Goal: Task Accomplishment & Management: Manage account settings

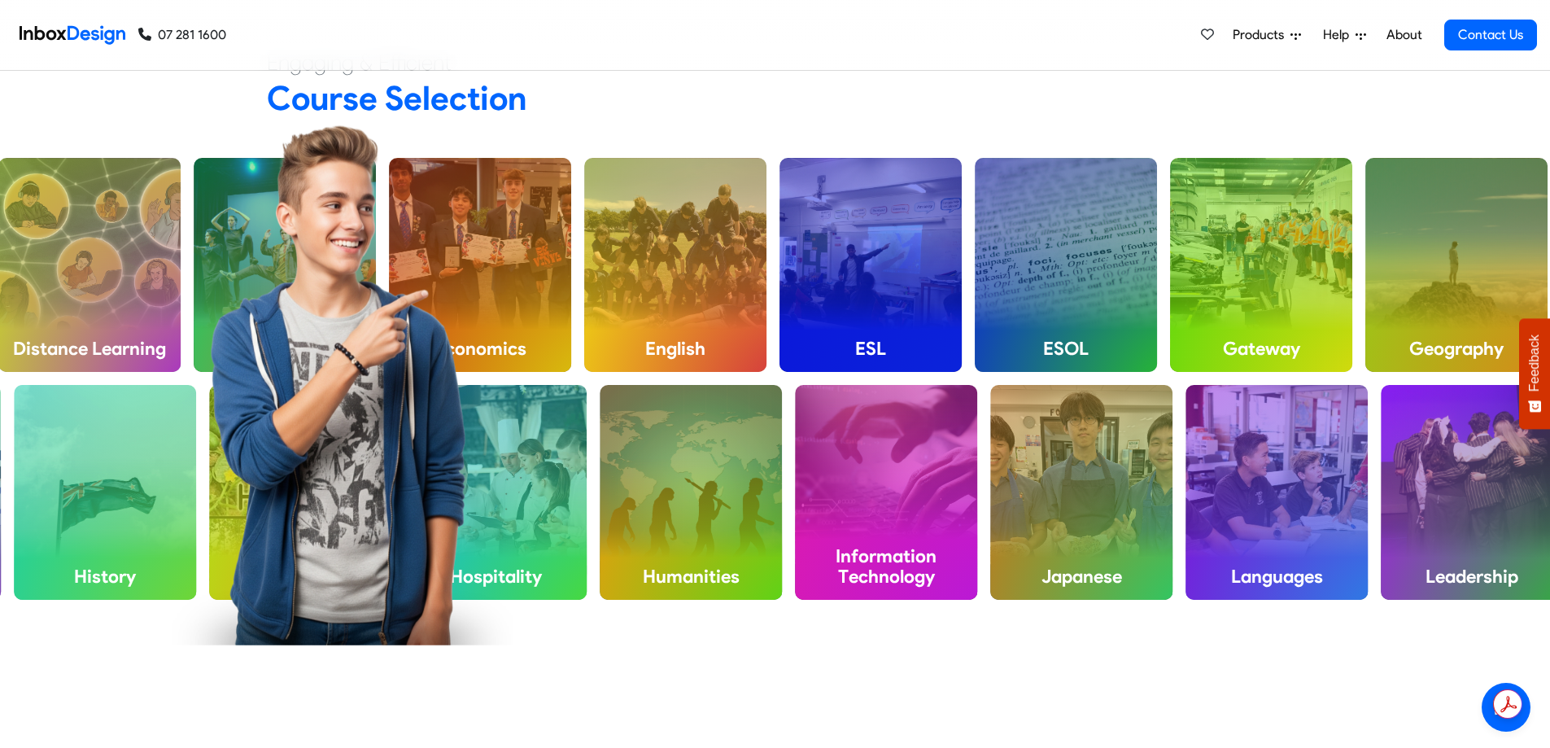
scroll to position [1465, 0]
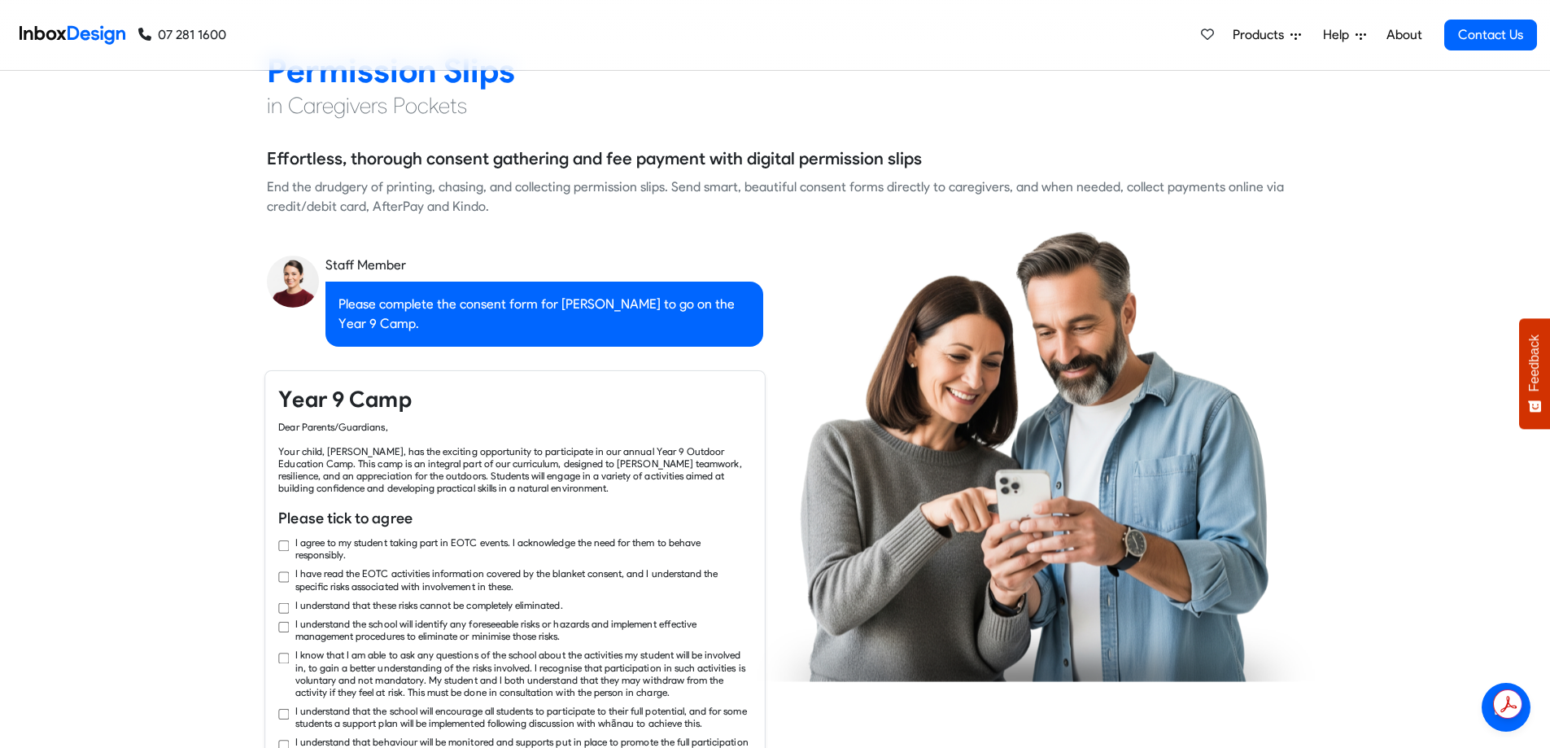
checkbox input "true"
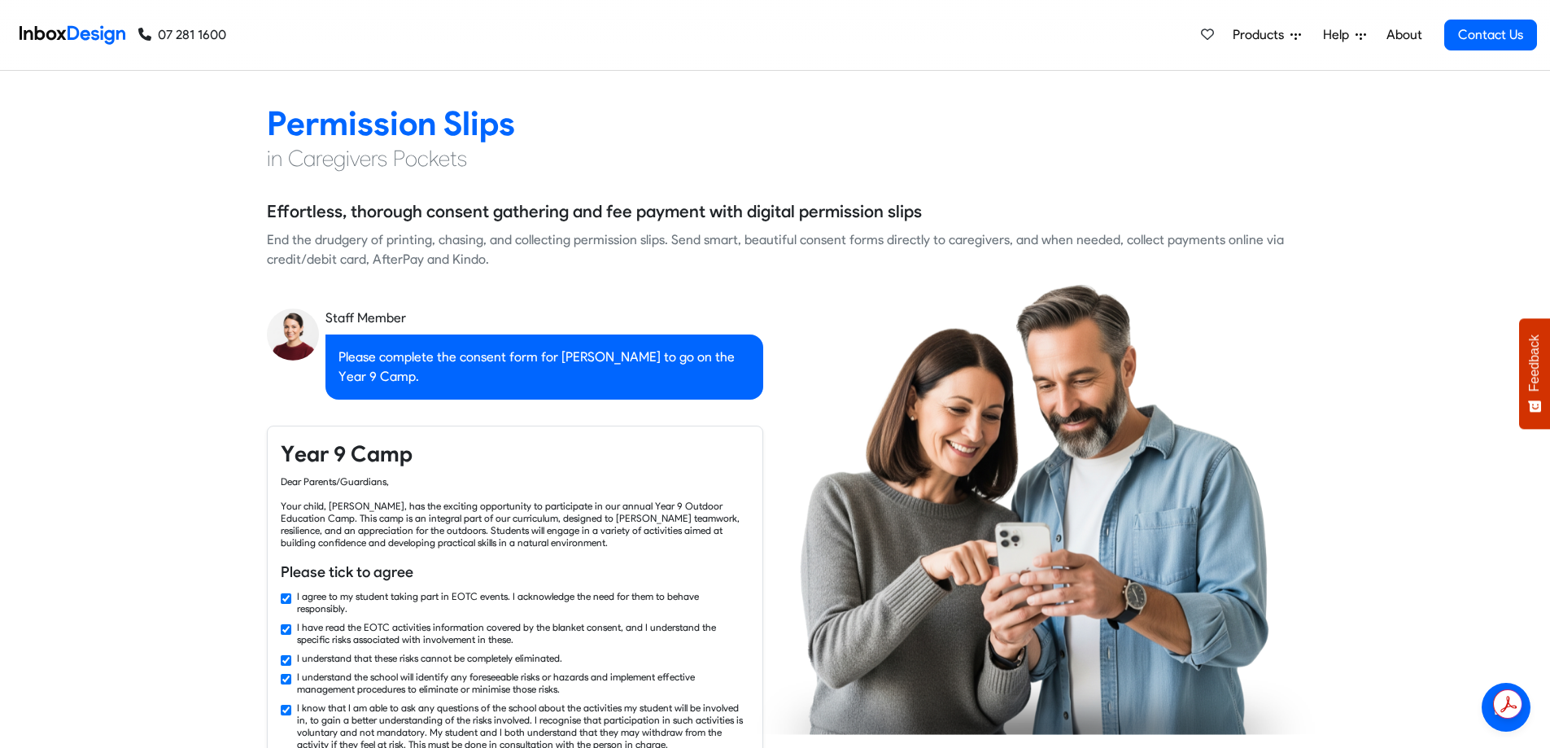
checkbox input "false"
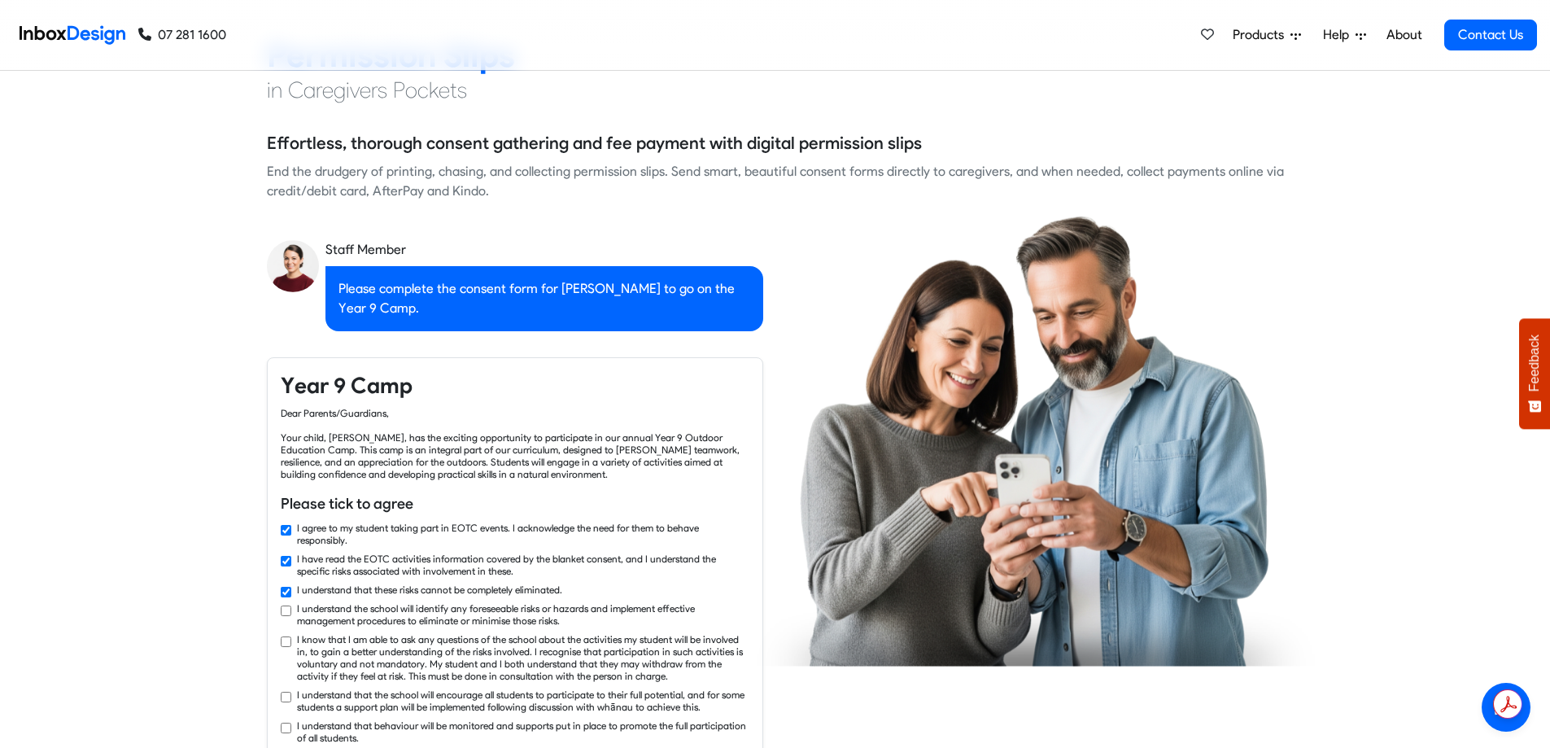
checkbox input "true"
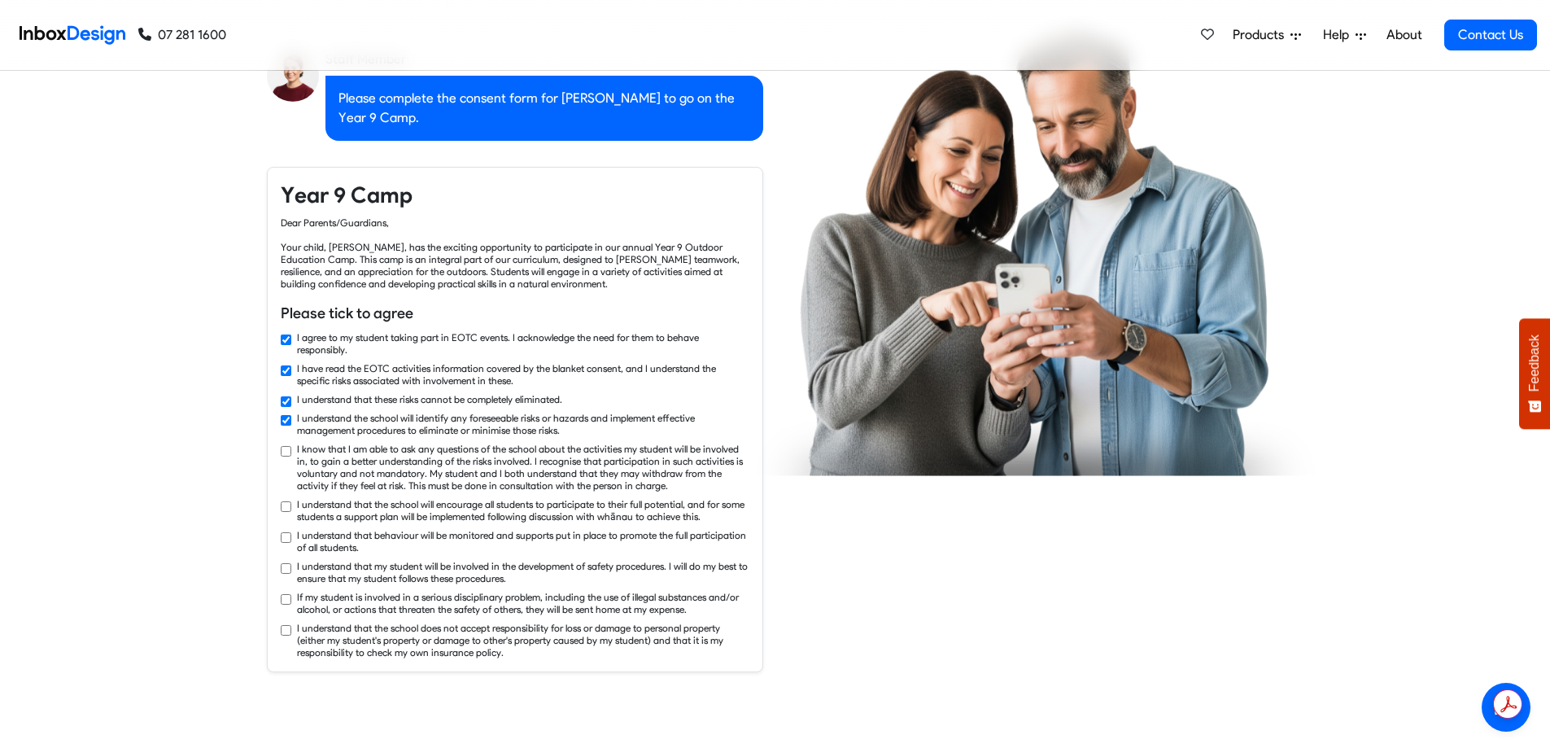
checkbox input "true"
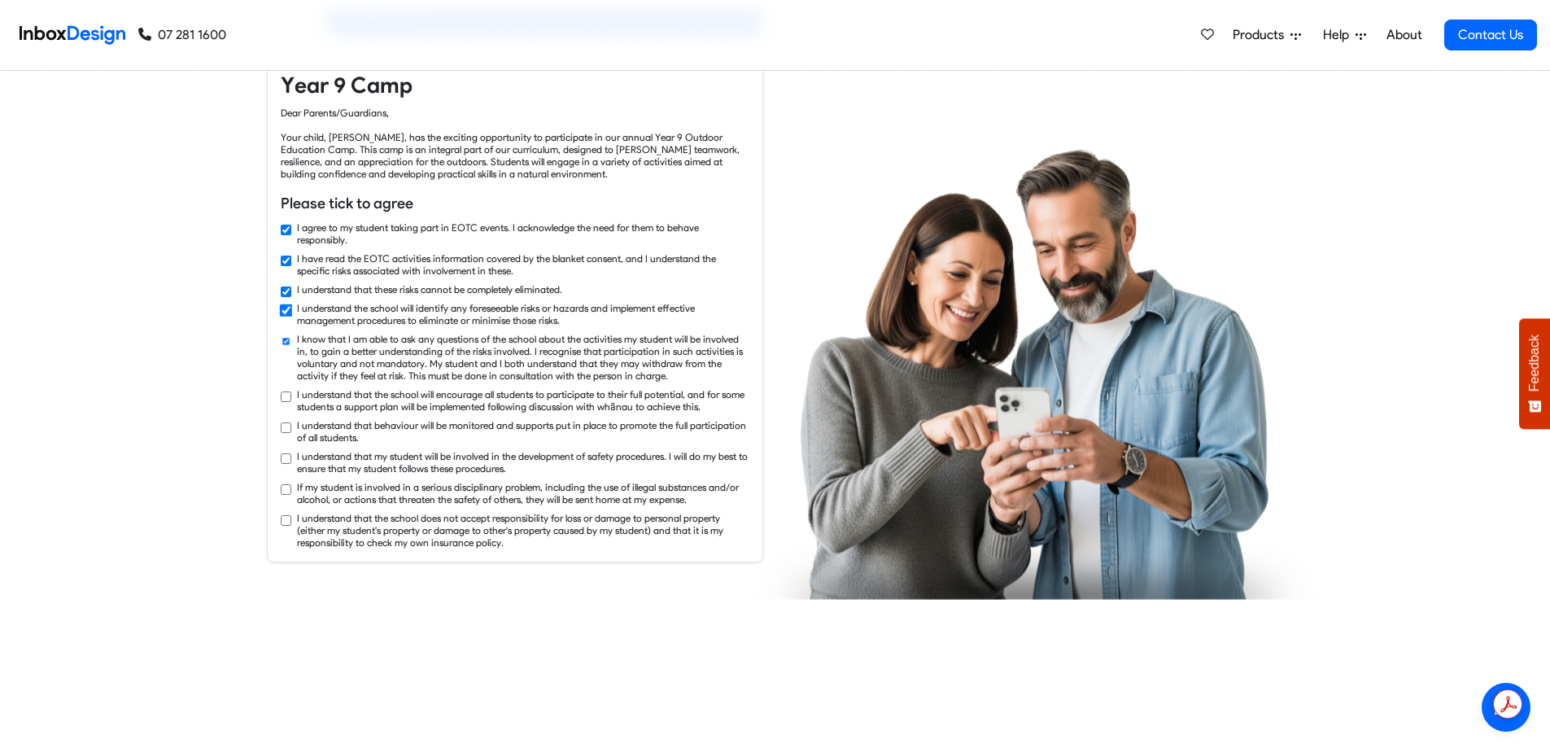
checkbox input "true"
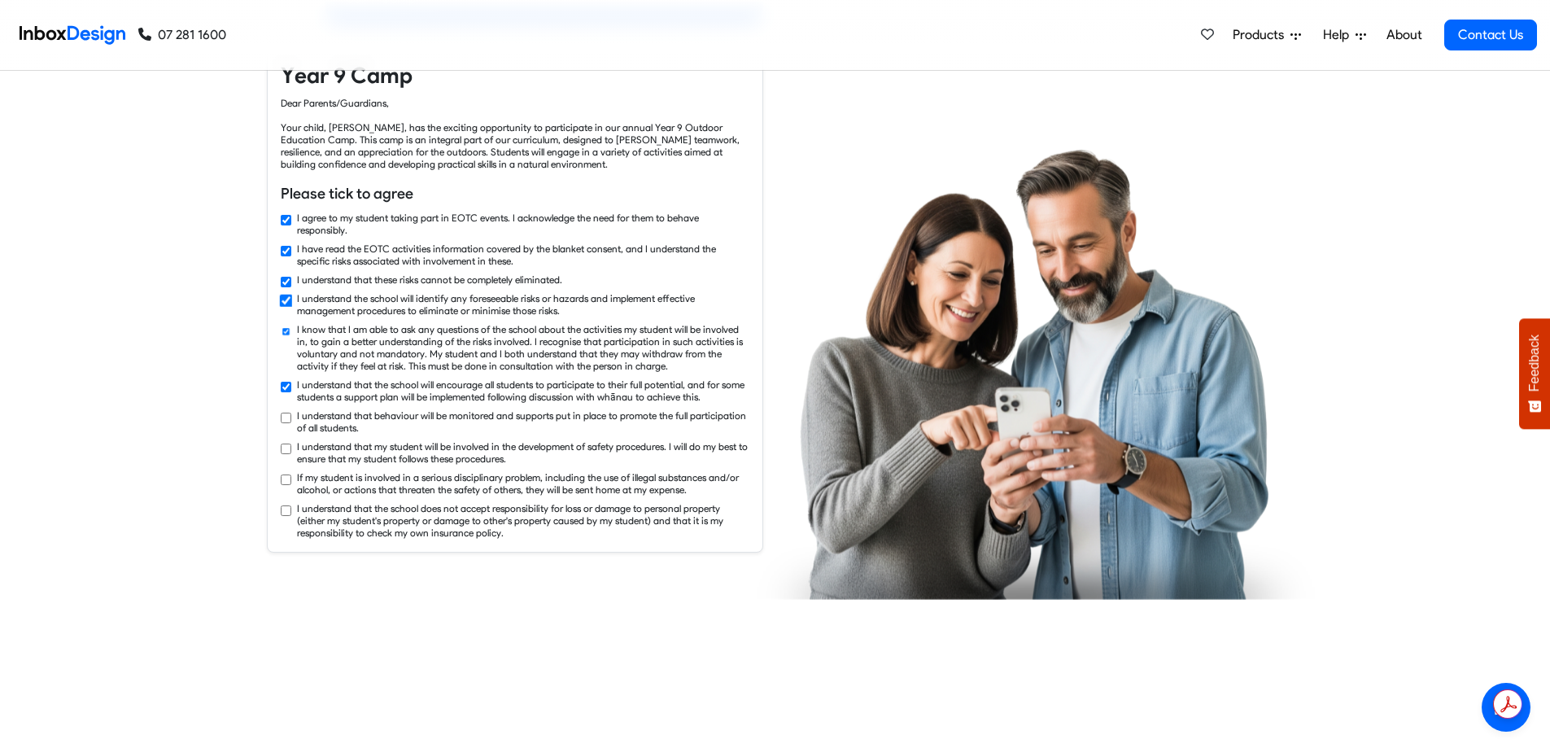
checkbox input "true"
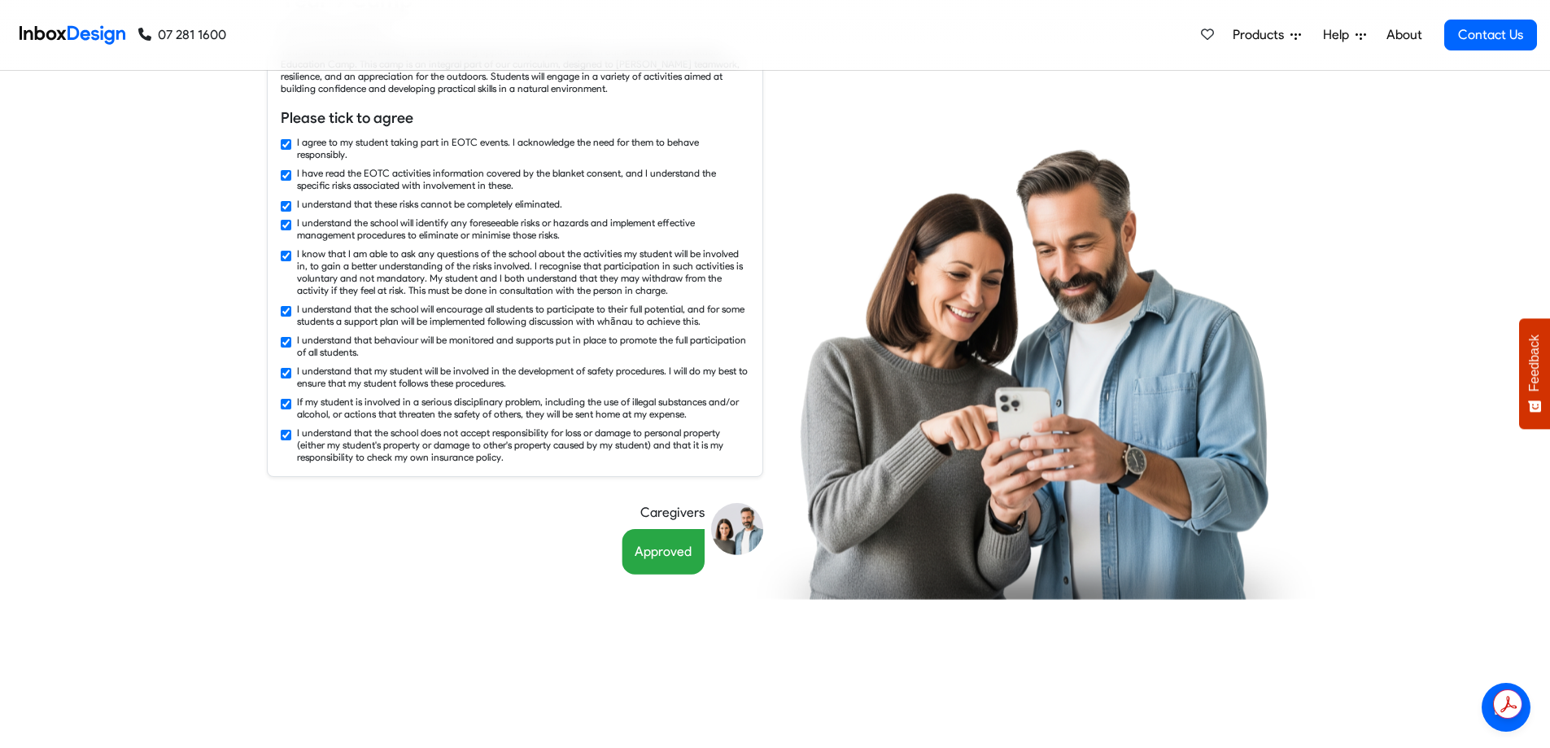
scroll to position [1546, 0]
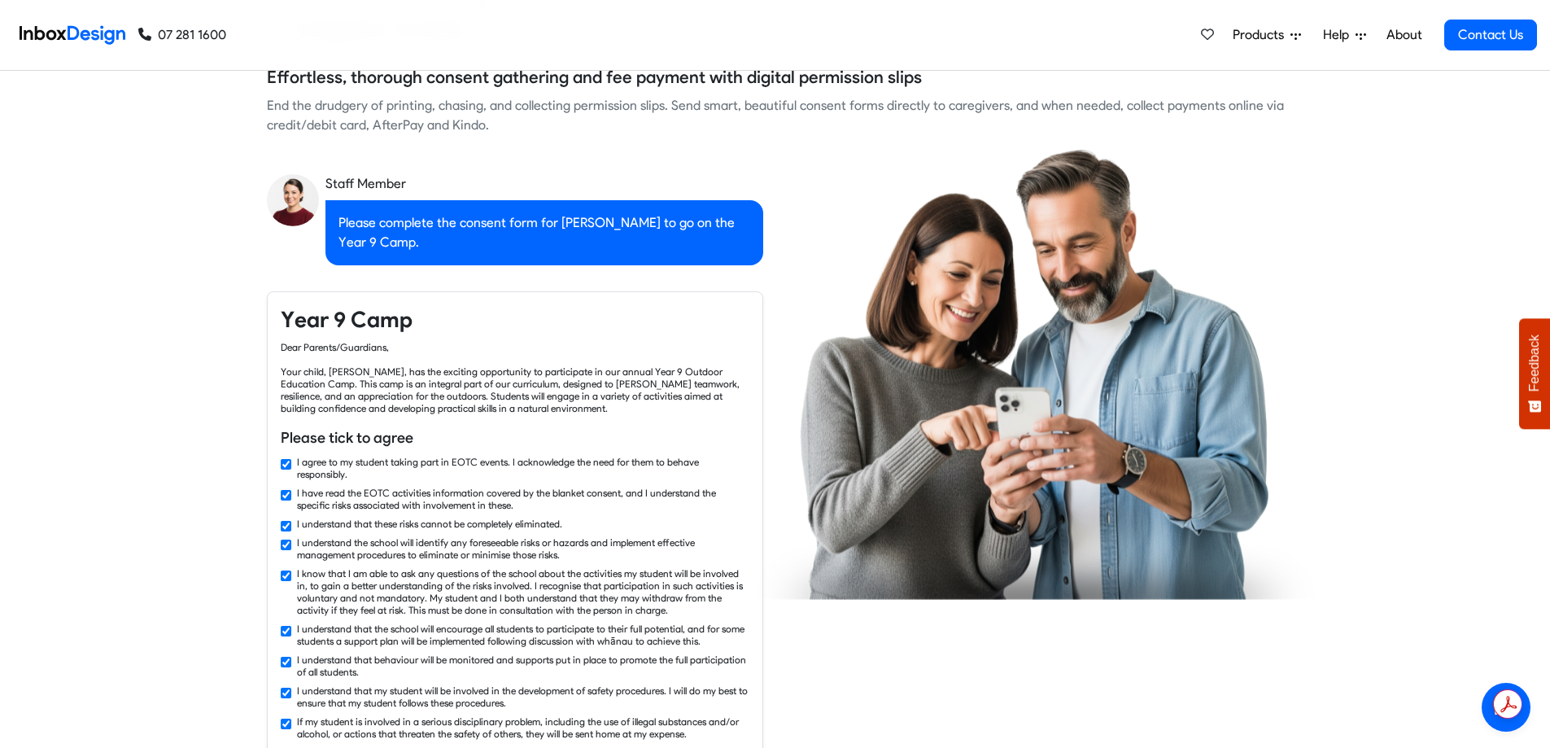
checkbox input "false"
